Goal: Task Accomplishment & Management: Use online tool/utility

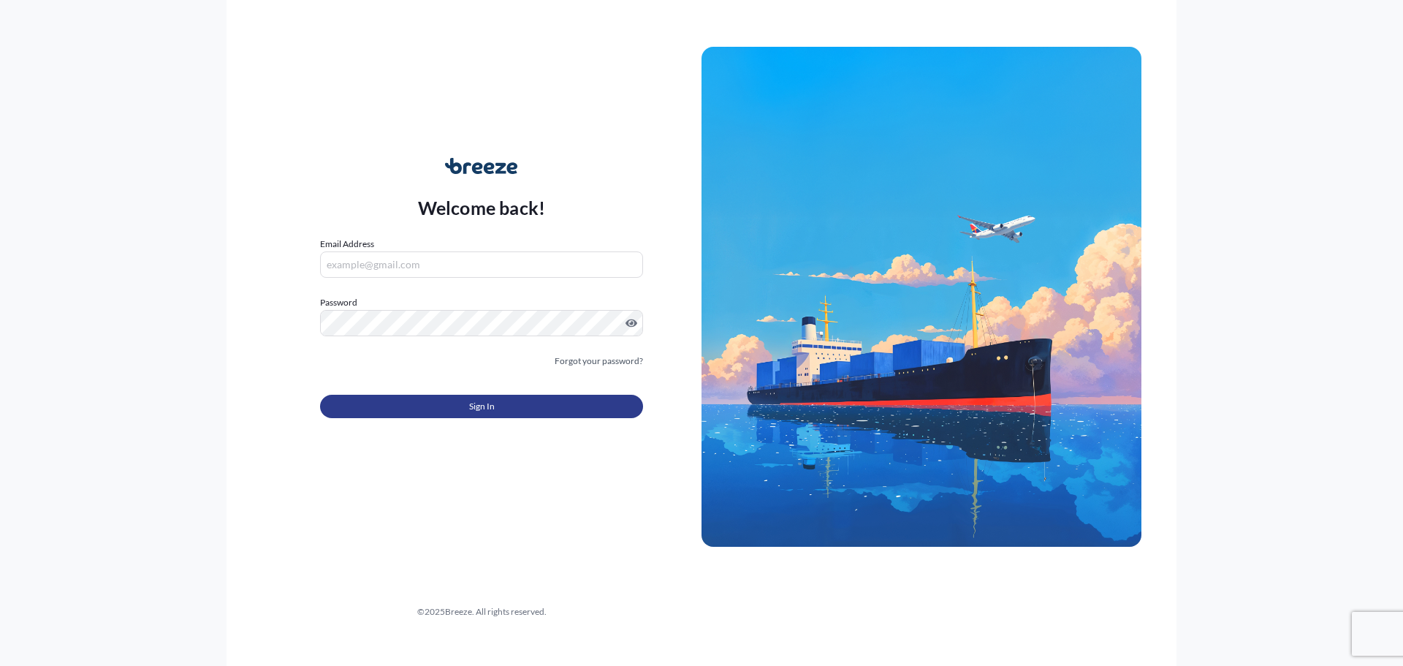
type input "[PERSON_NAME][EMAIL_ADDRESS][DOMAIN_NAME]"
click at [561, 413] on button "Sign In" at bounding box center [481, 406] width 323 height 23
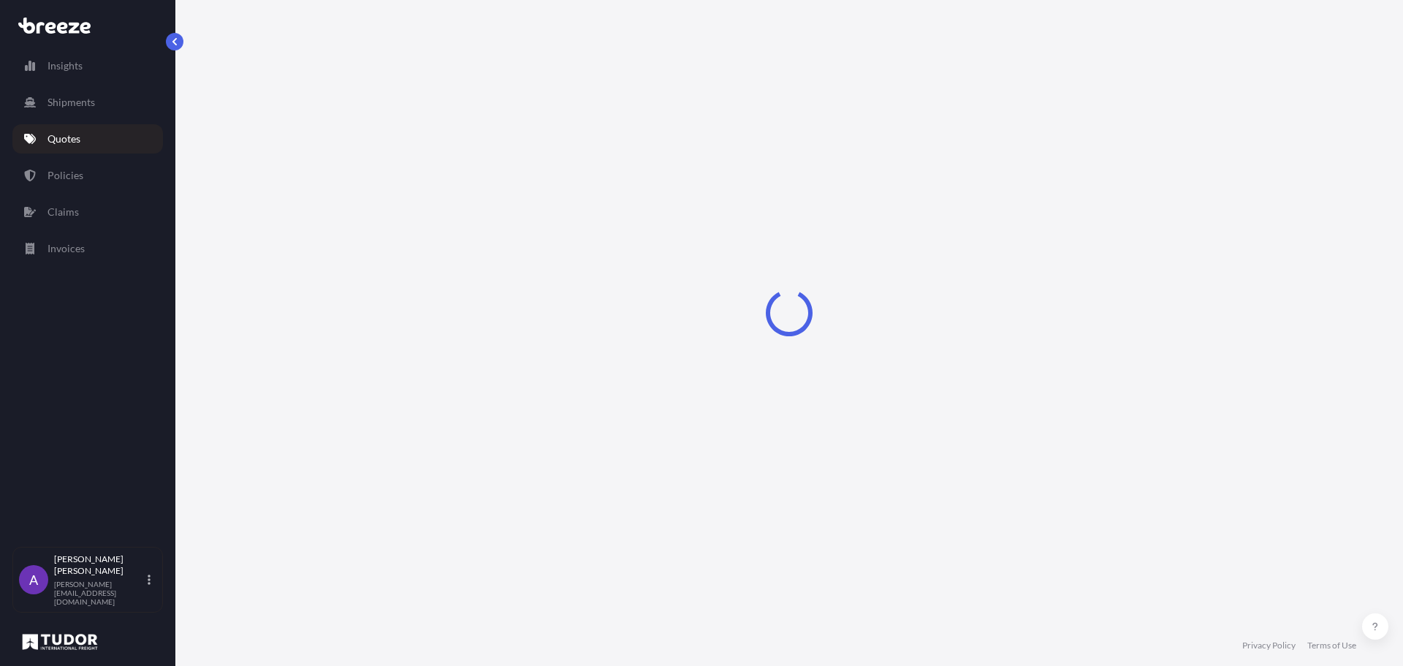
select select "Road"
select select "1"
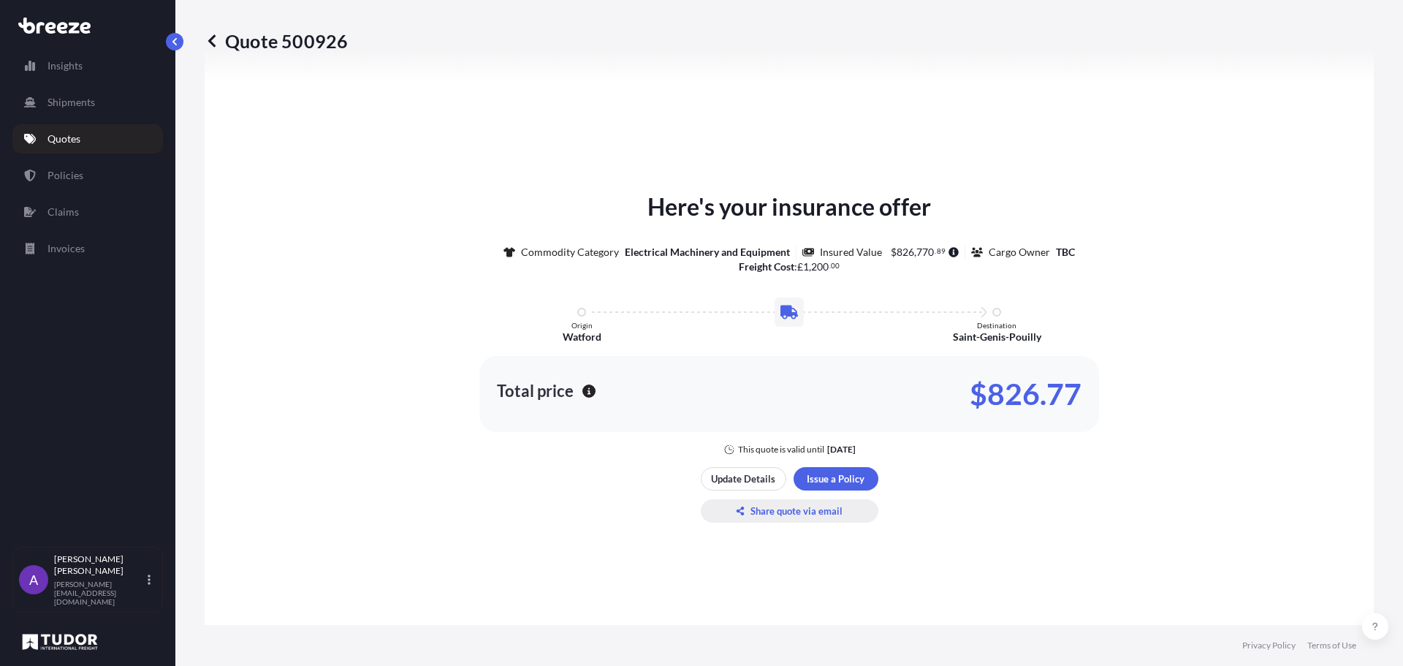
scroll to position [659, 0]
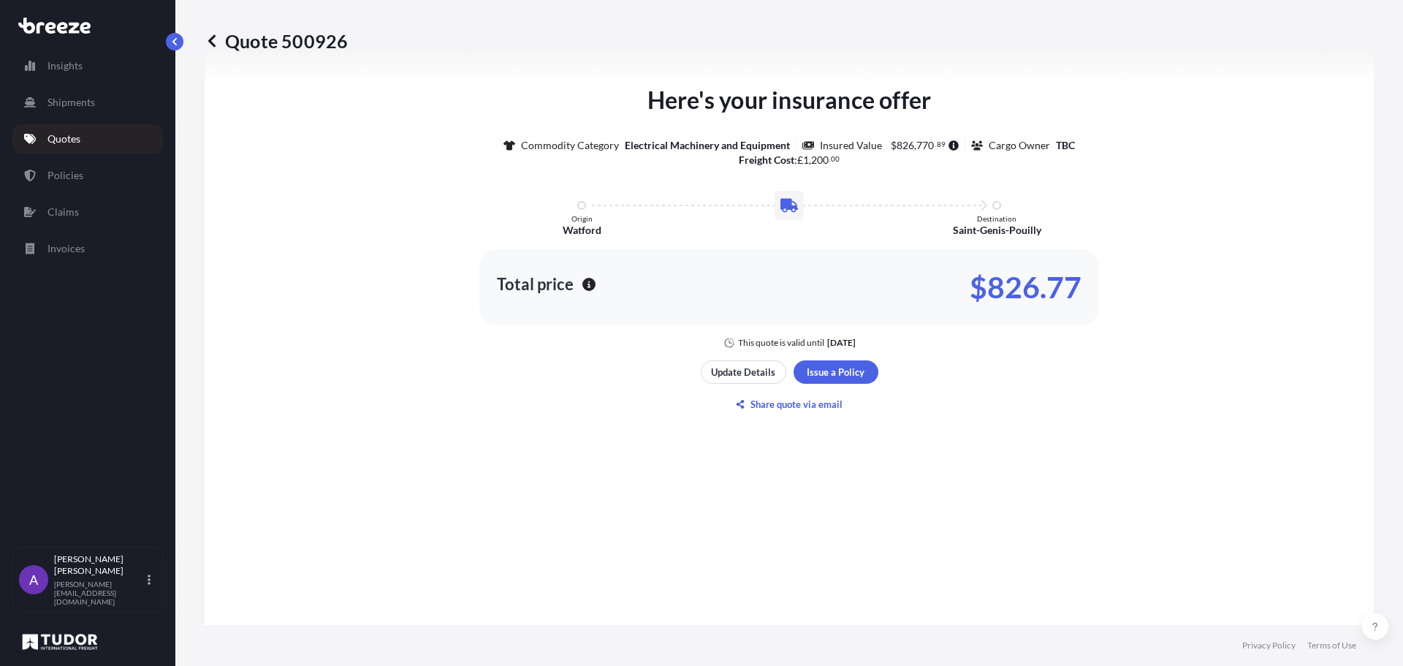
click at [949, 143] on icon at bounding box center [954, 145] width 10 height 10
click at [755, 376] on p "Update Details" at bounding box center [743, 372] width 64 height 15
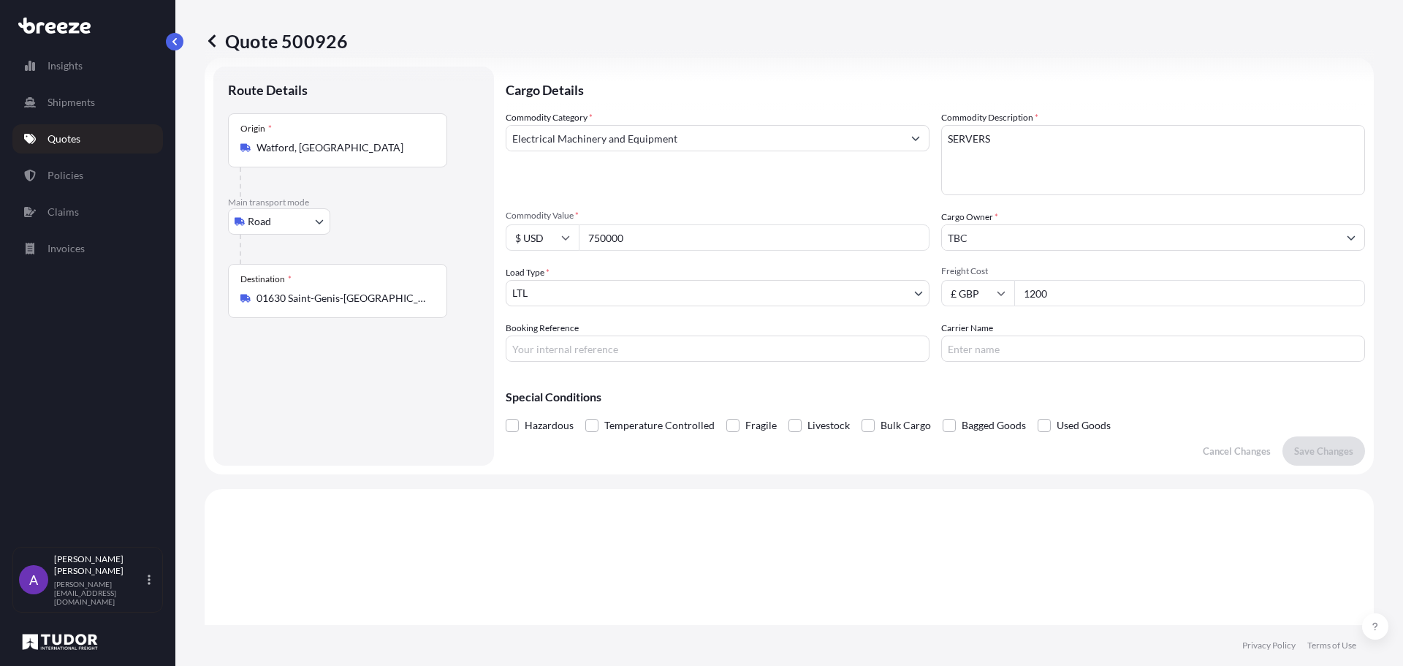
scroll to position [23, 0]
